Goal: Task Accomplishment & Management: Use online tool/utility

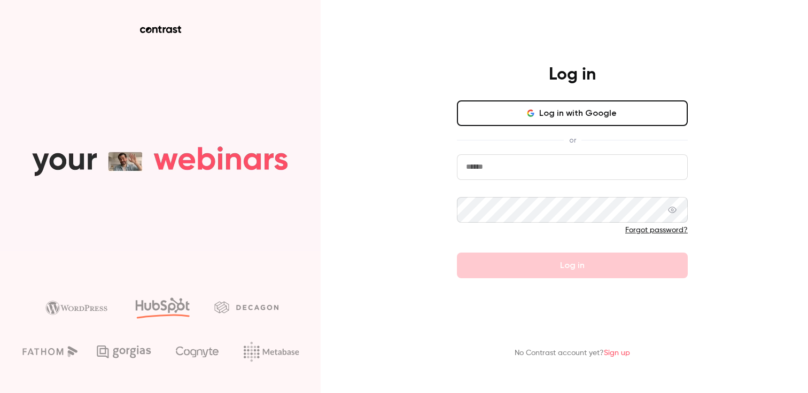
click at [491, 118] on button "Log in with Google" at bounding box center [572, 113] width 231 height 26
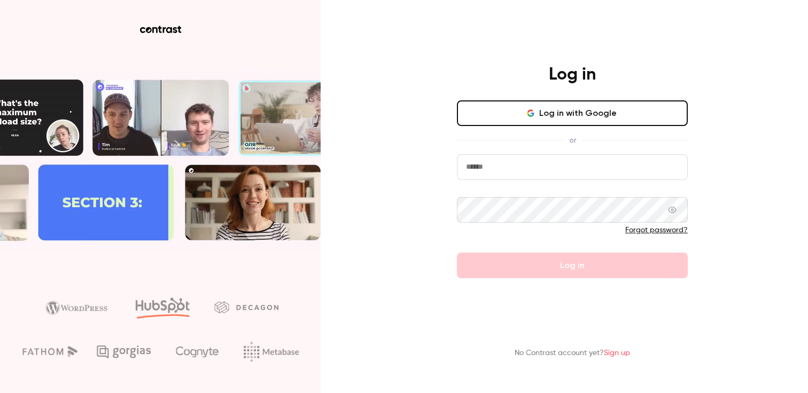
click at [505, 100] on button "Log in with Google" at bounding box center [572, 113] width 231 height 26
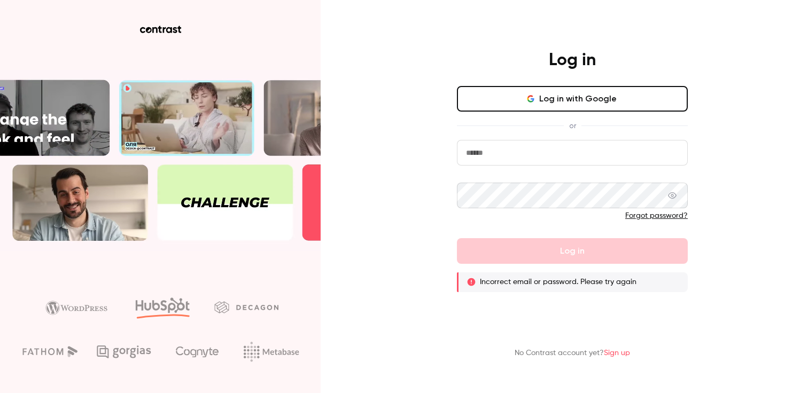
click at [488, 106] on button "Log in with Google" at bounding box center [572, 99] width 231 height 26
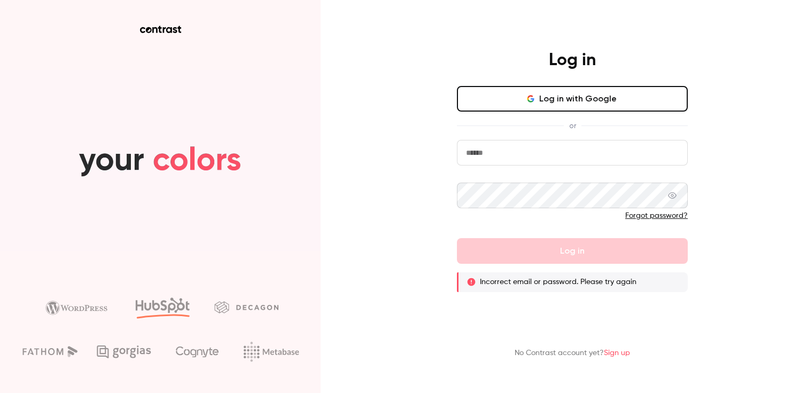
click at [504, 148] on input "email" at bounding box center [572, 153] width 231 height 26
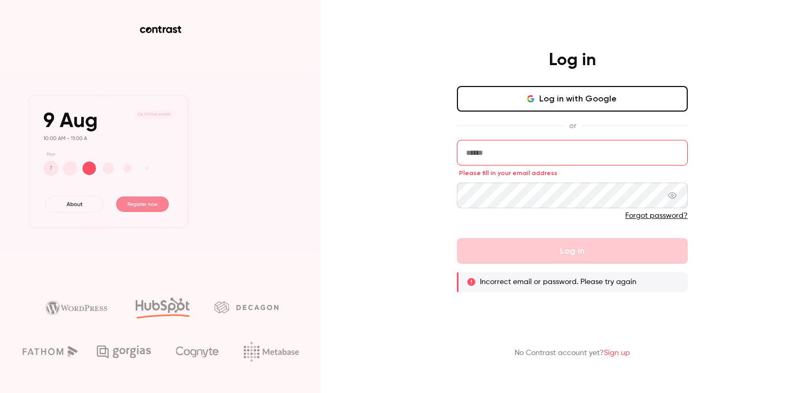
type input "**********"
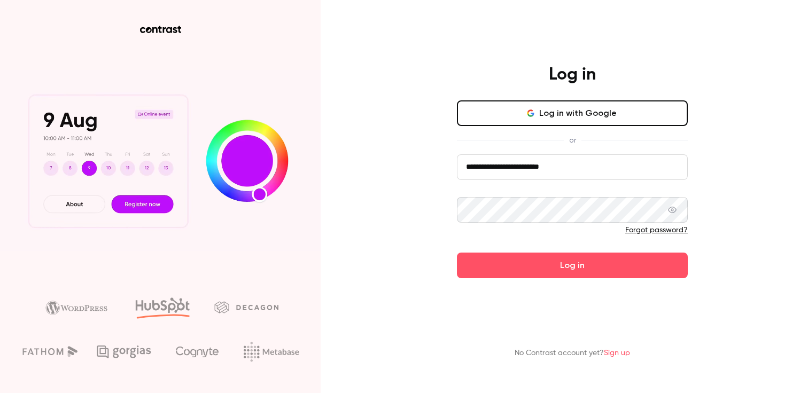
click at [548, 239] on div at bounding box center [572, 233] width 231 height 17
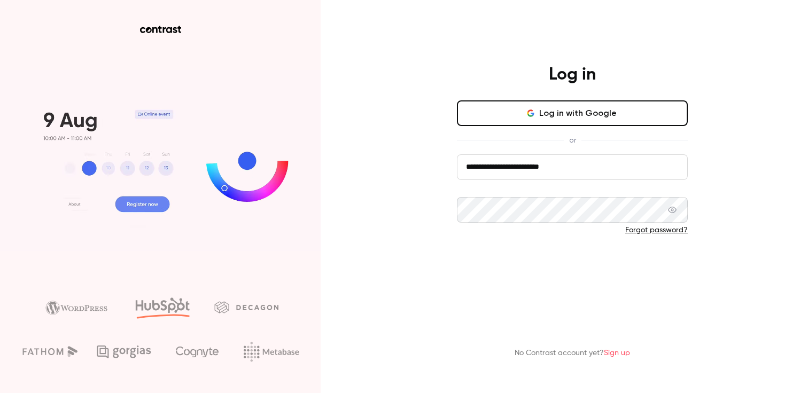
click at [548, 254] on button "Log in" at bounding box center [572, 266] width 231 height 26
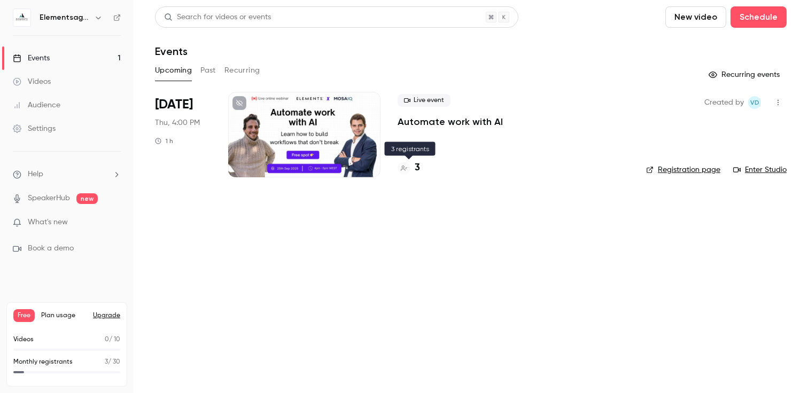
click at [414, 165] on div "3" at bounding box center [409, 168] width 22 height 14
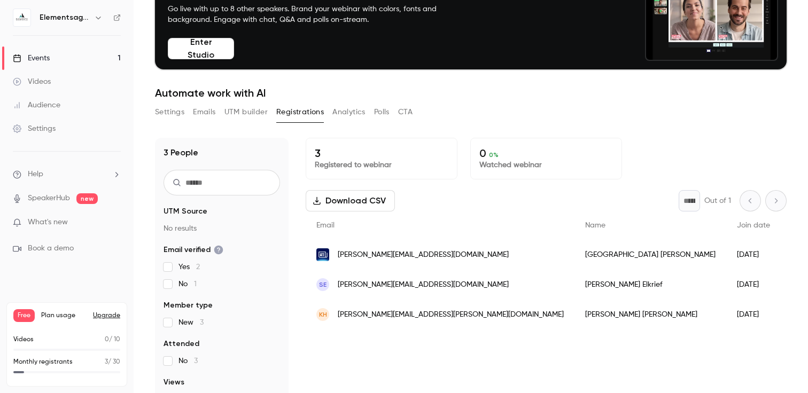
scroll to position [105, 0]
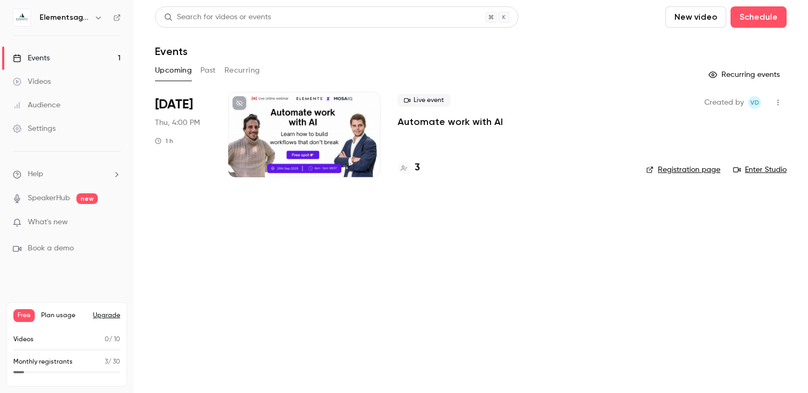
click at [423, 166] on div "3" at bounding box center [513, 168] width 231 height 14
click at [414, 166] on div "3" at bounding box center [409, 168] width 22 height 14
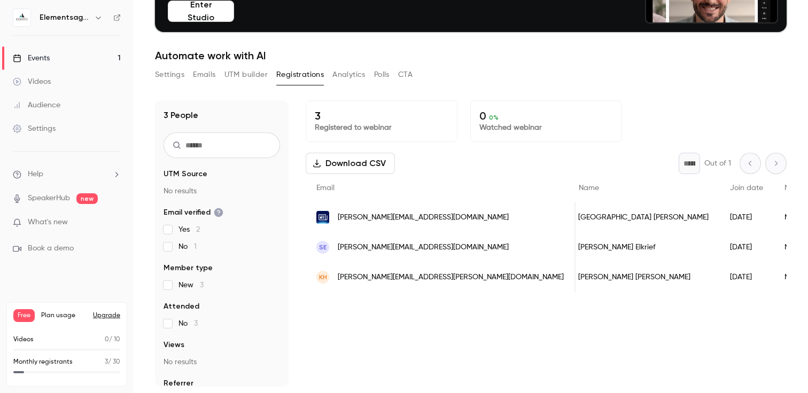
scroll to position [0, 12]
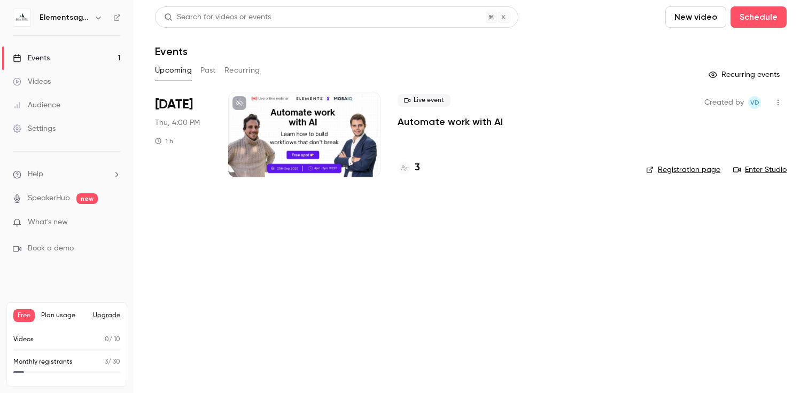
click at [253, 151] on div at bounding box center [304, 135] width 152 height 86
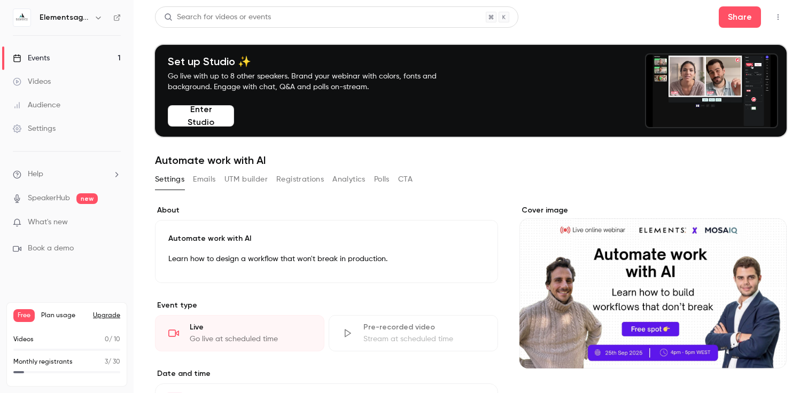
click at [246, 180] on button "UTM builder" at bounding box center [245, 179] width 43 height 17
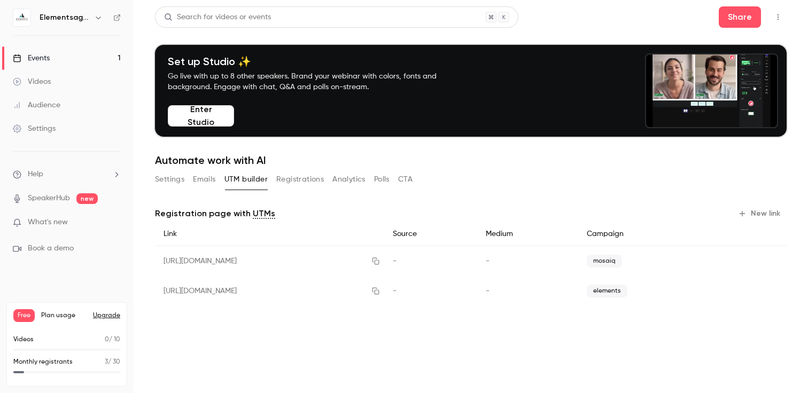
click at [751, 219] on button "New link" at bounding box center [760, 213] width 53 height 17
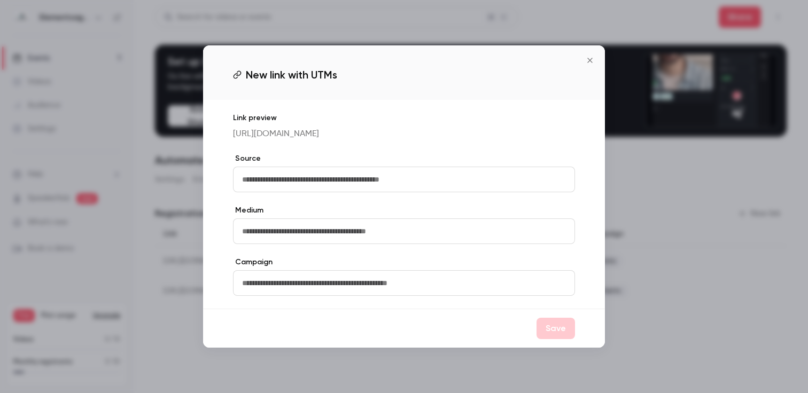
click at [260, 187] on input "text" at bounding box center [404, 180] width 342 height 26
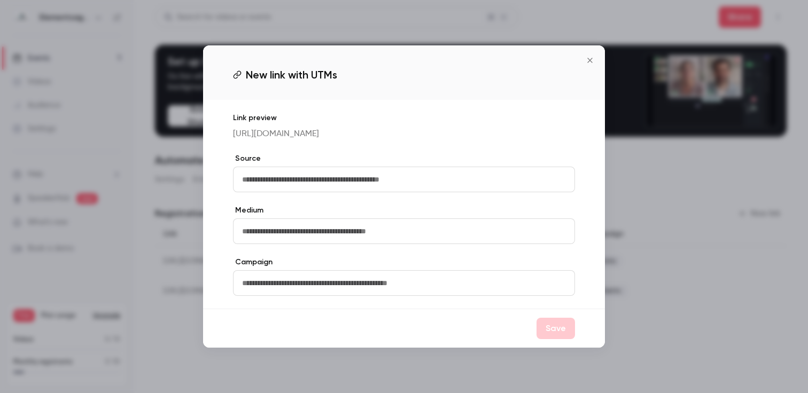
type input "*"
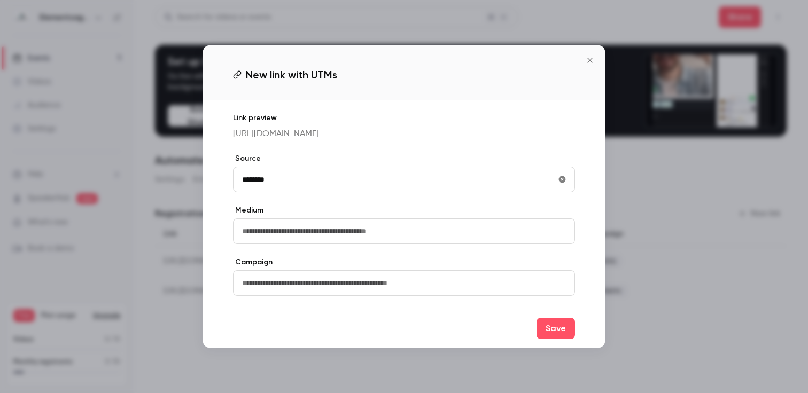
type input "********"
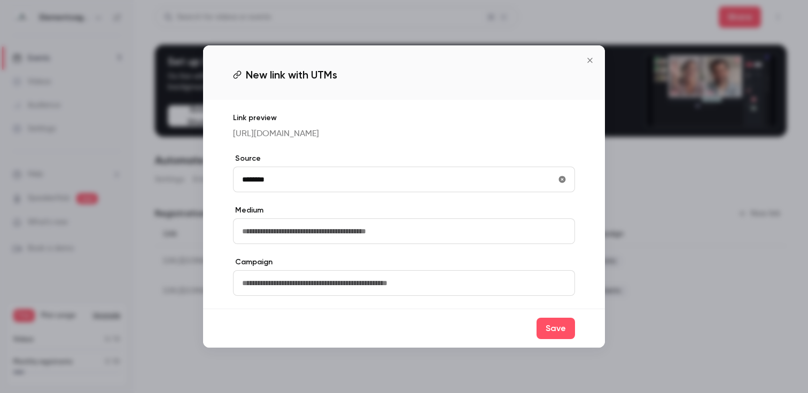
click at [284, 240] on input "text" at bounding box center [404, 232] width 342 height 26
click at [260, 286] on input "text" at bounding box center [404, 283] width 342 height 26
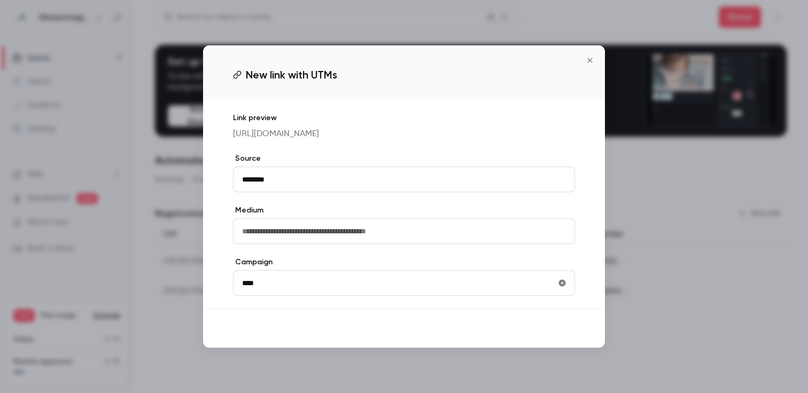
type input "****"
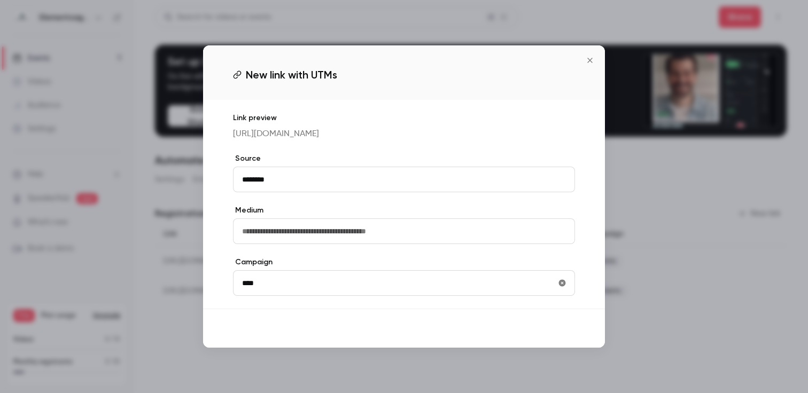
click at [546, 333] on button "Save" at bounding box center [556, 328] width 38 height 21
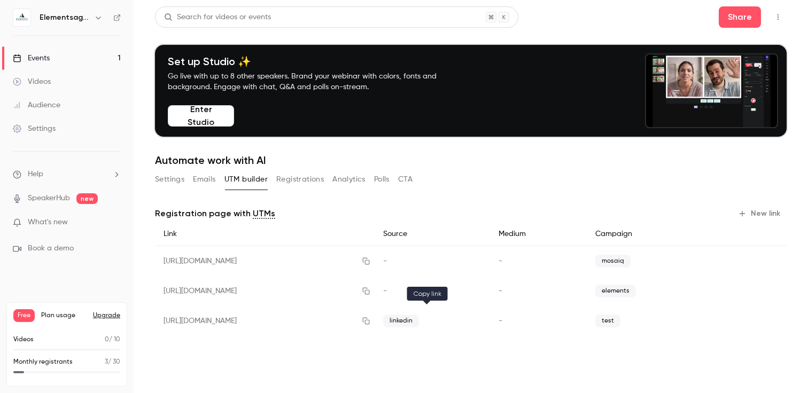
click at [370, 323] on icon "button" at bounding box center [366, 320] width 9 height 7
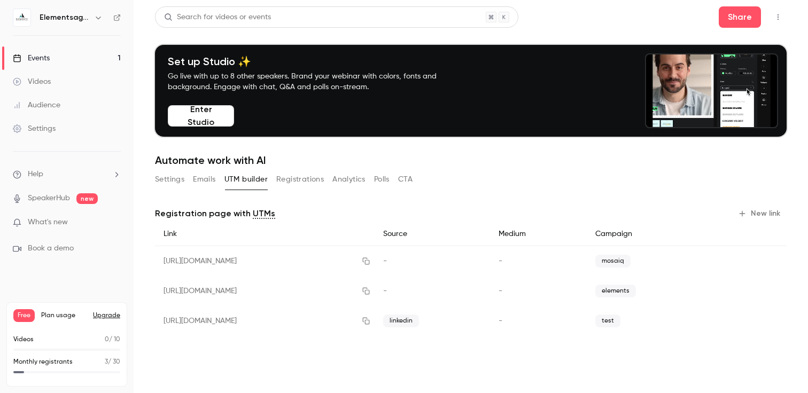
click at [47, 103] on div "Audience" at bounding box center [37, 105] width 48 height 11
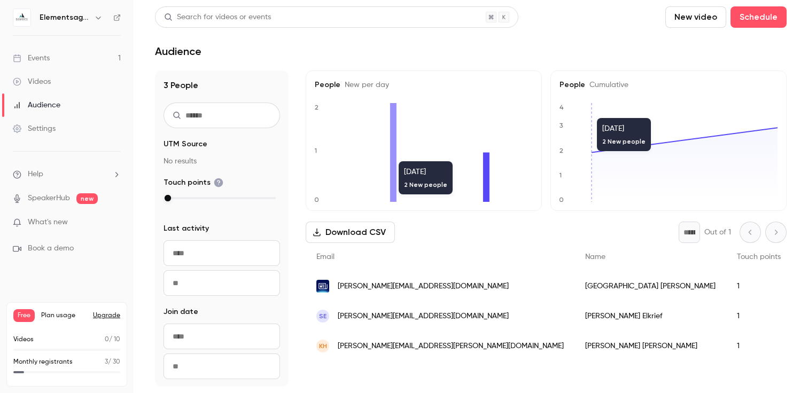
click at [69, 21] on h6 "Elementsagents" at bounding box center [65, 17] width 50 height 11
click at [118, 17] on icon at bounding box center [116, 17] width 7 height 7
click at [43, 136] on link "Settings" at bounding box center [67, 129] width 134 height 24
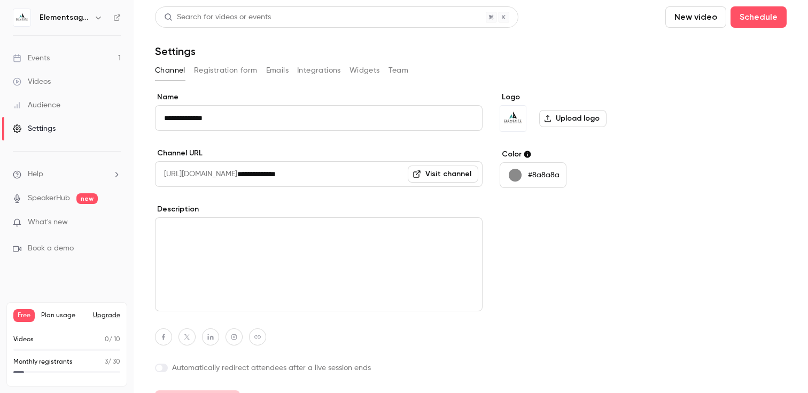
click at [208, 74] on button "Registration form" at bounding box center [226, 70] width 64 height 17
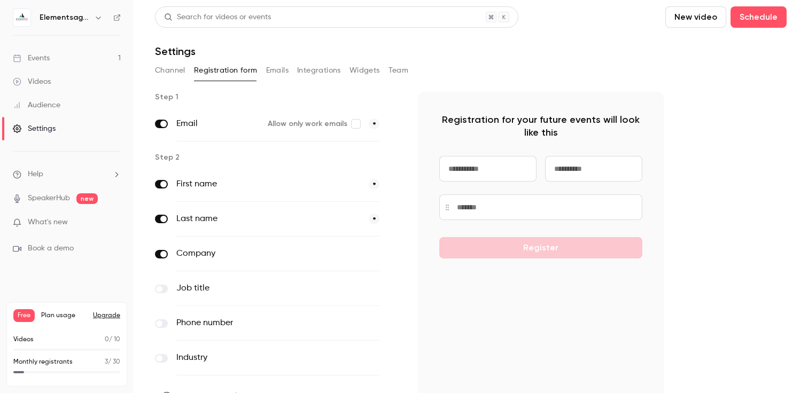
click at [294, 72] on div "Channel Registration form Emails Integrations Widgets Team" at bounding box center [471, 70] width 632 height 17
click at [284, 71] on button "Emails" at bounding box center [277, 70] width 22 height 17
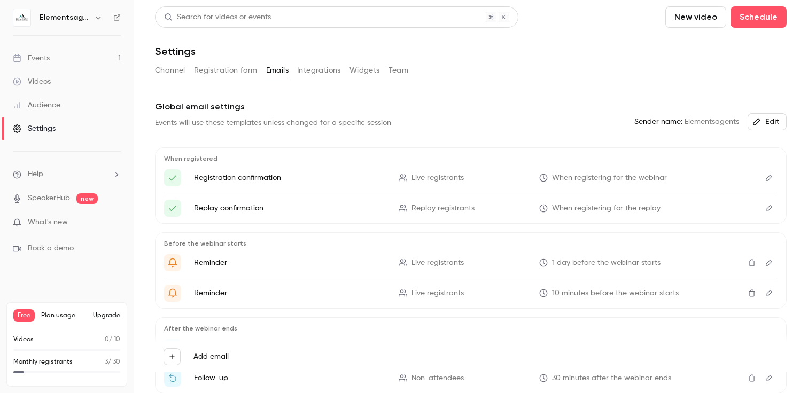
click at [52, 103] on div "Audience" at bounding box center [37, 105] width 48 height 11
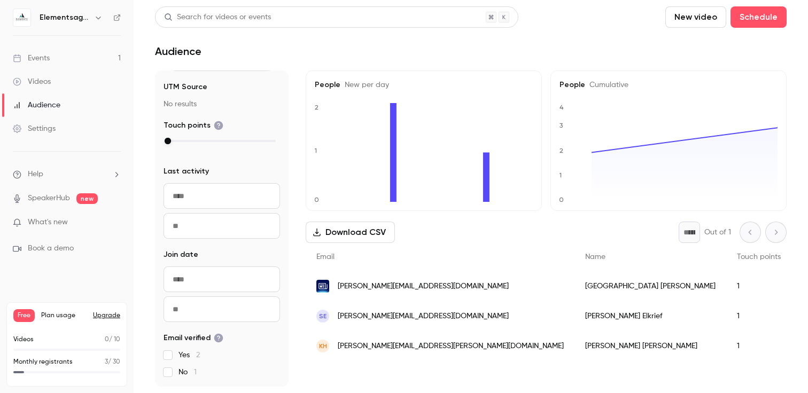
scroll to position [95, 0]
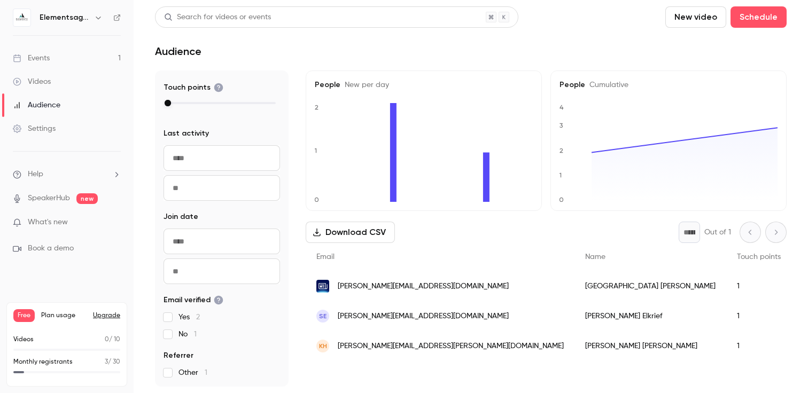
click at [38, 56] on div "Events" at bounding box center [31, 58] width 37 height 11
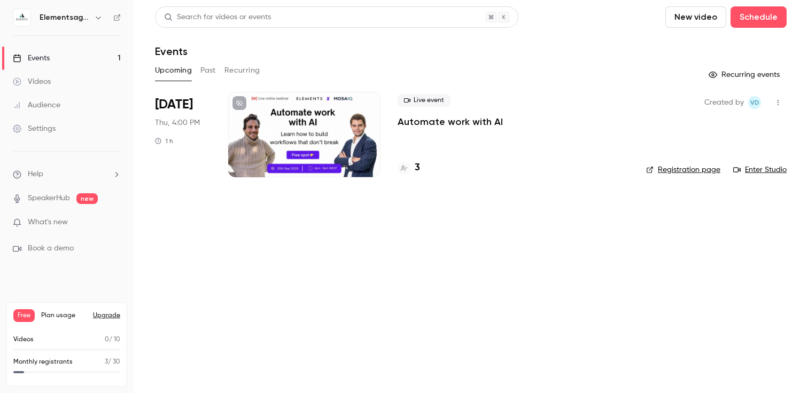
click at [299, 129] on div at bounding box center [304, 135] width 152 height 86
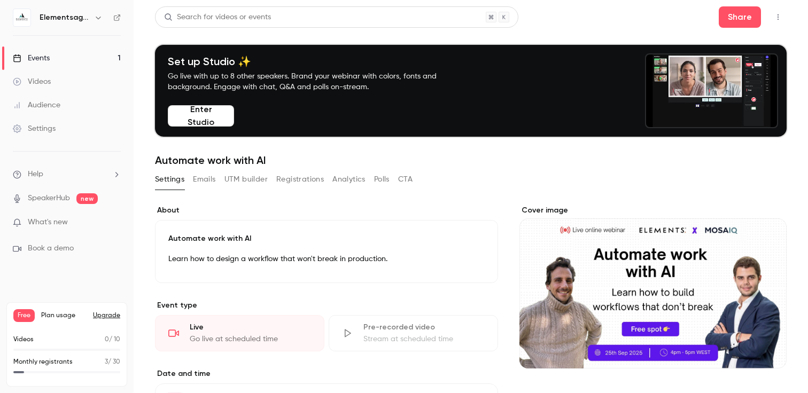
click at [242, 178] on button "UTM builder" at bounding box center [245, 179] width 43 height 17
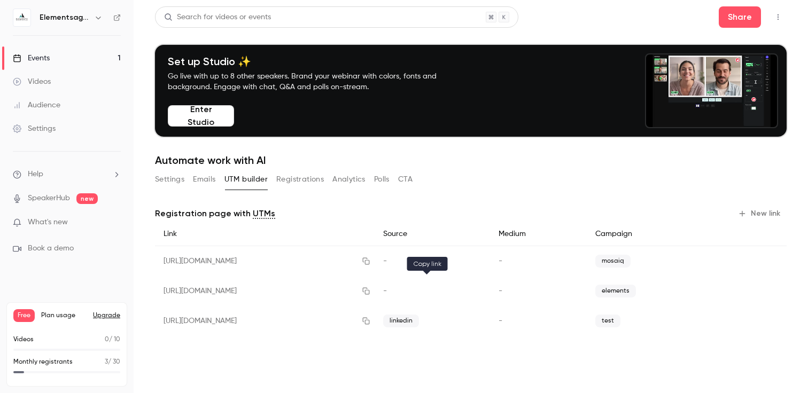
click at [370, 291] on icon "button" at bounding box center [366, 291] width 9 height 7
